Goal: Check status: Check status

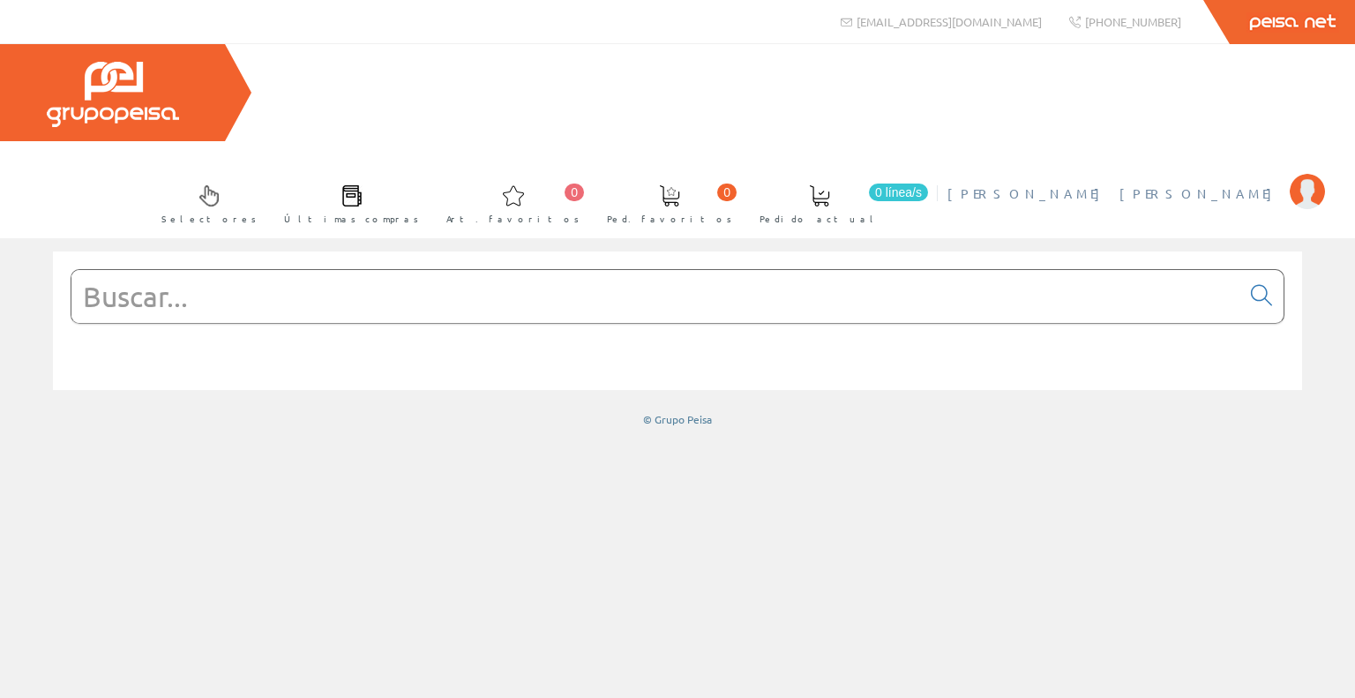
click at [1174, 170] on link "[PERSON_NAME] [PERSON_NAME]" at bounding box center [1137, 178] width 378 height 17
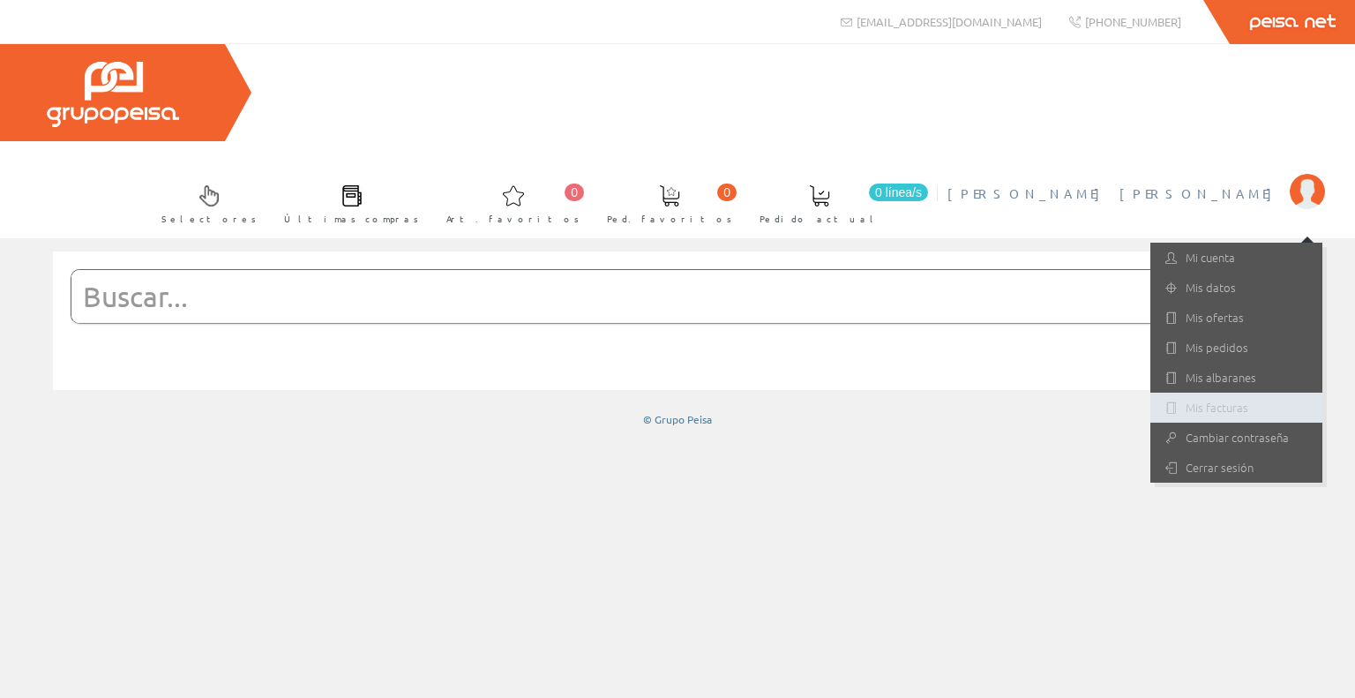
click at [1241, 393] on link "Mis facturas" at bounding box center [1237, 408] width 172 height 30
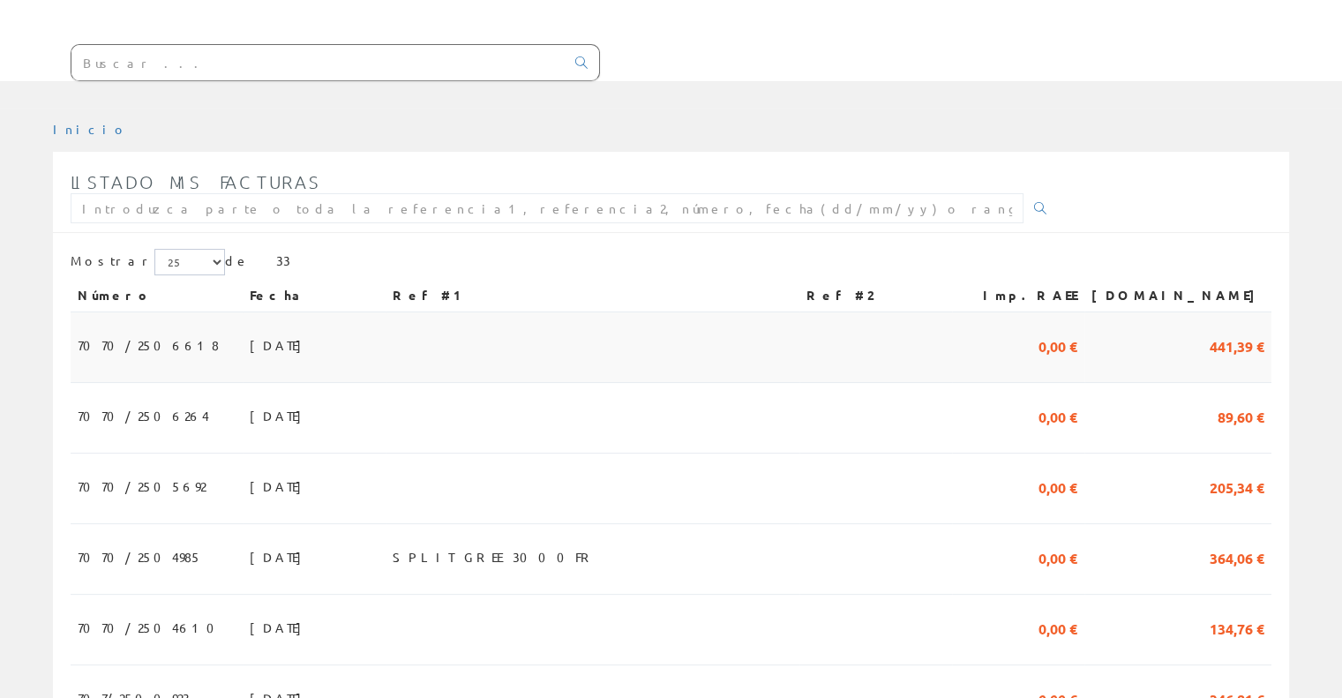
scroll to position [265, 0]
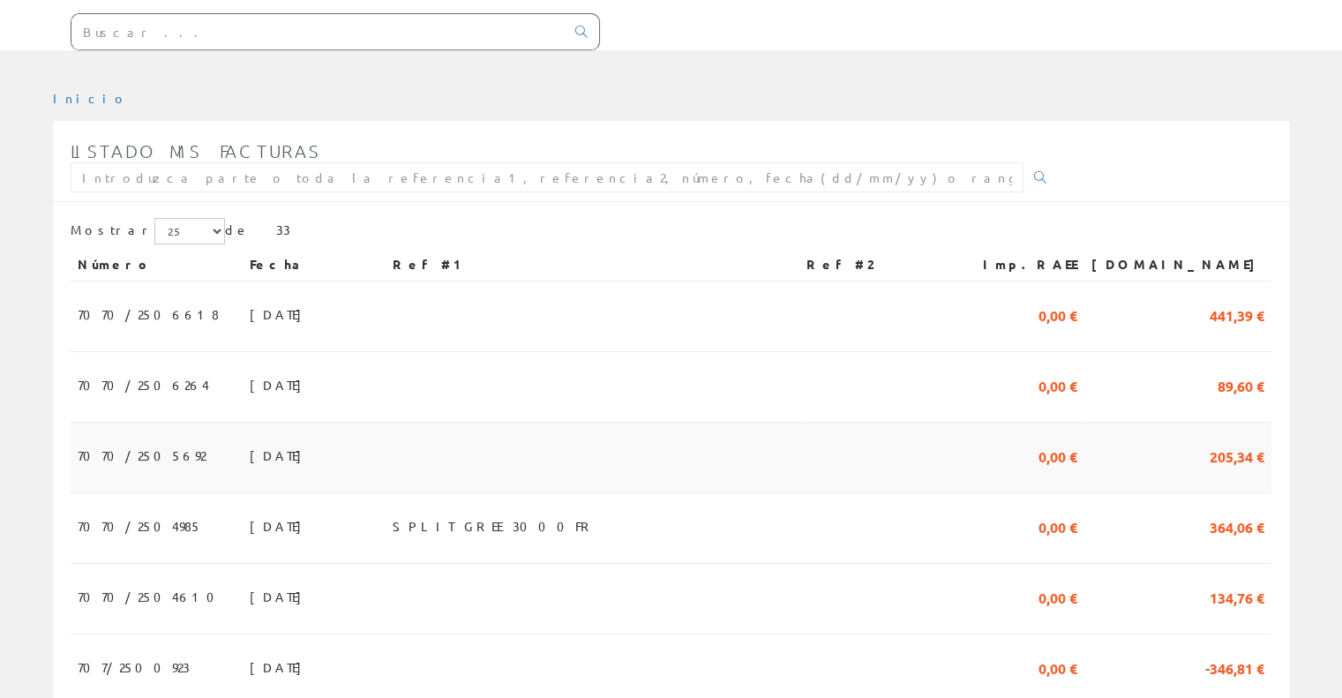
click at [1237, 440] on span "205,34 €" at bounding box center [1237, 455] width 55 height 30
click at [1234, 440] on span "205,34 €" at bounding box center [1237, 455] width 55 height 30
click at [243, 423] on td "15/08/2025" at bounding box center [314, 458] width 143 height 71
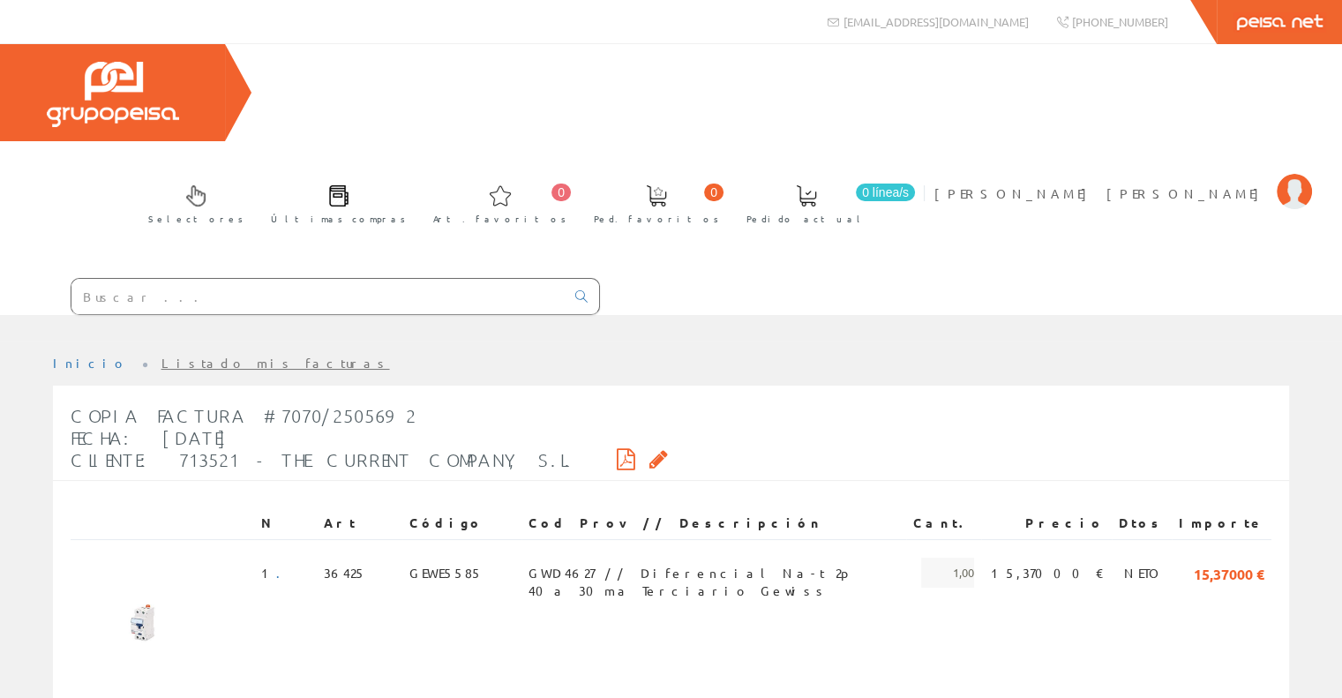
click at [617, 453] on icon at bounding box center [626, 459] width 19 height 12
